Goal: Information Seeking & Learning: Learn about a topic

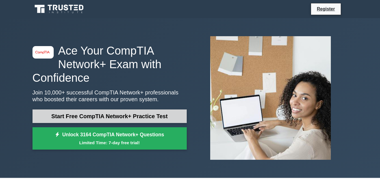
click at [131, 117] on link "Start Free CompTIA Network+ Practice Test" at bounding box center [109, 116] width 154 height 14
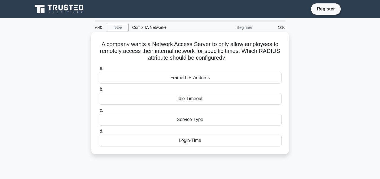
click at [152, 79] on div "Framed-IP-Address" at bounding box center [190, 78] width 183 height 12
click at [99, 70] on input "a. Framed-IP-Address" at bounding box center [99, 69] width 0 height 4
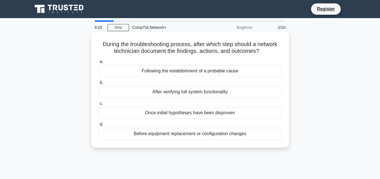
click at [161, 90] on div "After verifying full system functionality" at bounding box center [190, 92] width 183 height 12
click at [99, 84] on input "b. After verifying full system functionality" at bounding box center [99, 83] width 0 height 4
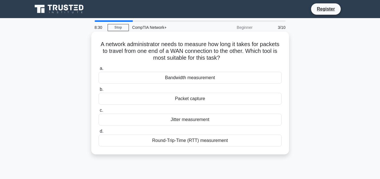
click at [170, 140] on div "Round-Trip-Time (RTT) measurement" at bounding box center [190, 140] width 183 height 12
click at [99, 133] on input "d. Round-Trip-Time (RTT) measurement" at bounding box center [99, 131] width 0 height 4
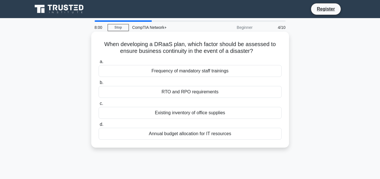
click at [195, 92] on div "RTO and RPO requirements" at bounding box center [190, 92] width 183 height 12
click at [99, 84] on input "b. RTO and RPO requirements" at bounding box center [99, 83] width 0 height 4
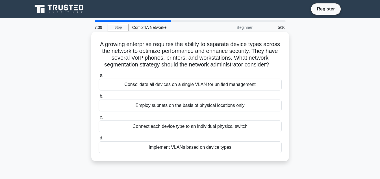
click at [246, 151] on div "Implement VLANs based on device types" at bounding box center [190, 147] width 183 height 12
click at [99, 140] on input "d. Implement VLANs based on device types" at bounding box center [99, 138] width 0 height 4
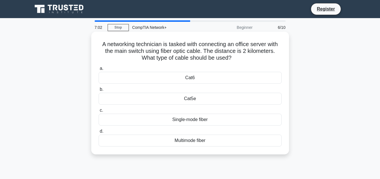
click at [234, 117] on div "Single-mode fiber" at bounding box center [190, 119] width 183 height 12
click at [99, 112] on input "c. Single-mode fiber" at bounding box center [99, 110] width 0 height 4
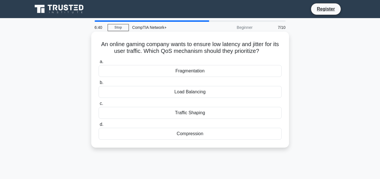
click at [216, 113] on div "Traffic Shaping" at bounding box center [190, 113] width 183 height 12
click at [99, 105] on input "c. Traffic Shaping" at bounding box center [99, 104] width 0 height 4
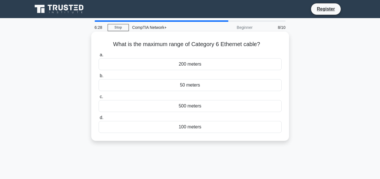
click at [212, 128] on div "100 meters" at bounding box center [190, 127] width 183 height 12
click at [99, 119] on input "d. 100 meters" at bounding box center [99, 118] width 0 height 4
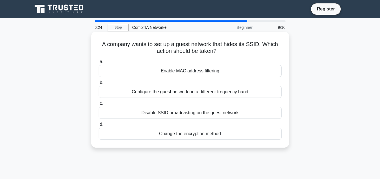
click at [211, 73] on div "Enable MAC address filtering" at bounding box center [190, 71] width 183 height 12
click at [99, 64] on input "a. Enable MAC address filtering" at bounding box center [99, 62] width 0 height 4
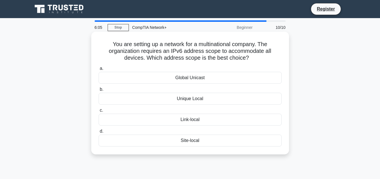
click at [180, 81] on div "Global Unicast" at bounding box center [190, 78] width 183 height 12
click at [99, 70] on input "a. Global Unicast" at bounding box center [99, 69] width 0 height 4
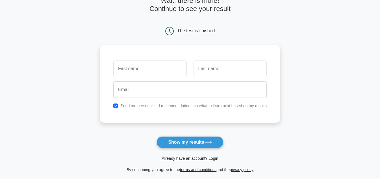
scroll to position [36, 0]
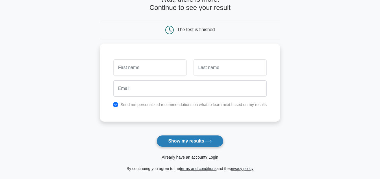
click at [180, 140] on button "Show my results" at bounding box center [189, 141] width 67 height 12
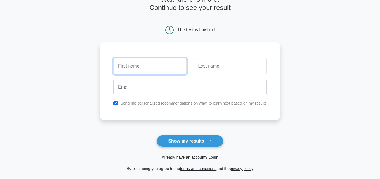
click at [164, 71] on input "text" at bounding box center [149, 66] width 73 height 16
type input "[DEMOGRAPHIC_DATA]"
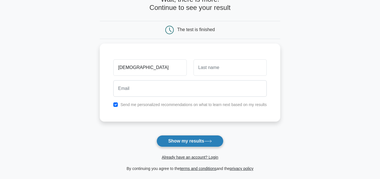
click at [187, 142] on button "Show my results" at bounding box center [189, 141] width 67 height 12
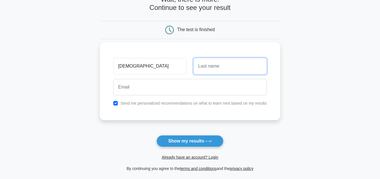
click at [226, 72] on input "text" at bounding box center [229, 66] width 73 height 16
type input "Mkansi"
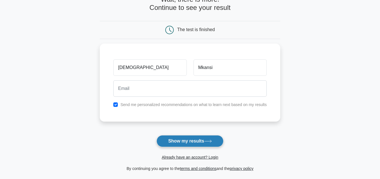
click at [201, 139] on button "Show my results" at bounding box center [189, 141] width 67 height 12
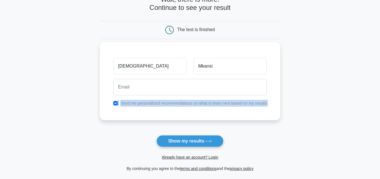
drag, startPoint x: 165, startPoint y: 131, endPoint x: 114, endPoint y: 104, distance: 58.2
click at [114, 104] on form "Wait, there is more! Continue to see your result The test is finished Musa Mkan…" at bounding box center [190, 83] width 180 height 176
click at [114, 104] on input "checkbox" at bounding box center [115, 103] width 5 height 5
checkbox input "false"
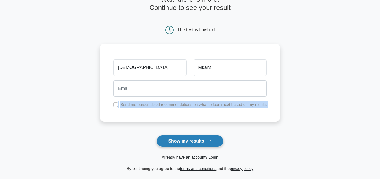
click at [172, 136] on button "Show my results" at bounding box center [189, 141] width 67 height 12
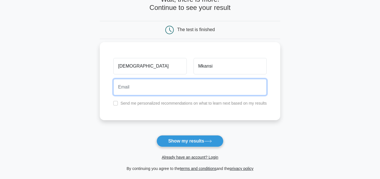
click at [141, 90] on input "email" at bounding box center [189, 87] width 153 height 16
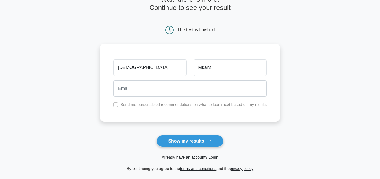
click at [128, 131] on form "Wait, there is more! Continue to see your result The test is finished Musa Mkan…" at bounding box center [190, 83] width 180 height 176
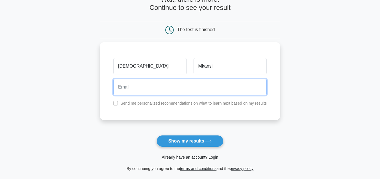
click at [147, 86] on input "email" at bounding box center [189, 87] width 153 height 16
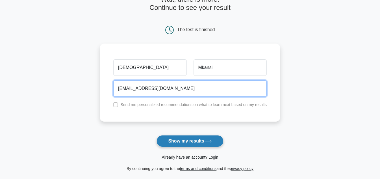
type input "[EMAIL_ADDRESS][DOMAIN_NAME]"
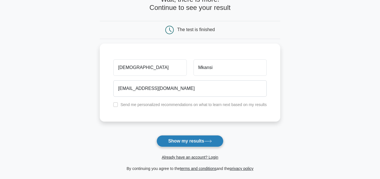
click at [186, 139] on button "Show my results" at bounding box center [189, 141] width 67 height 12
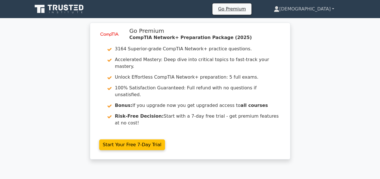
click at [328, 9] on link "Musa" at bounding box center [304, 8] width 88 height 11
click at [305, 20] on link "Profile" at bounding box center [282, 22] width 45 height 9
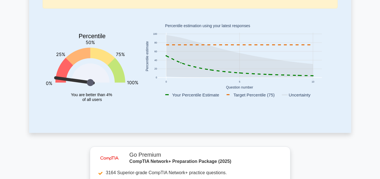
scroll to position [92, 0]
